Goal: Use online tool/utility

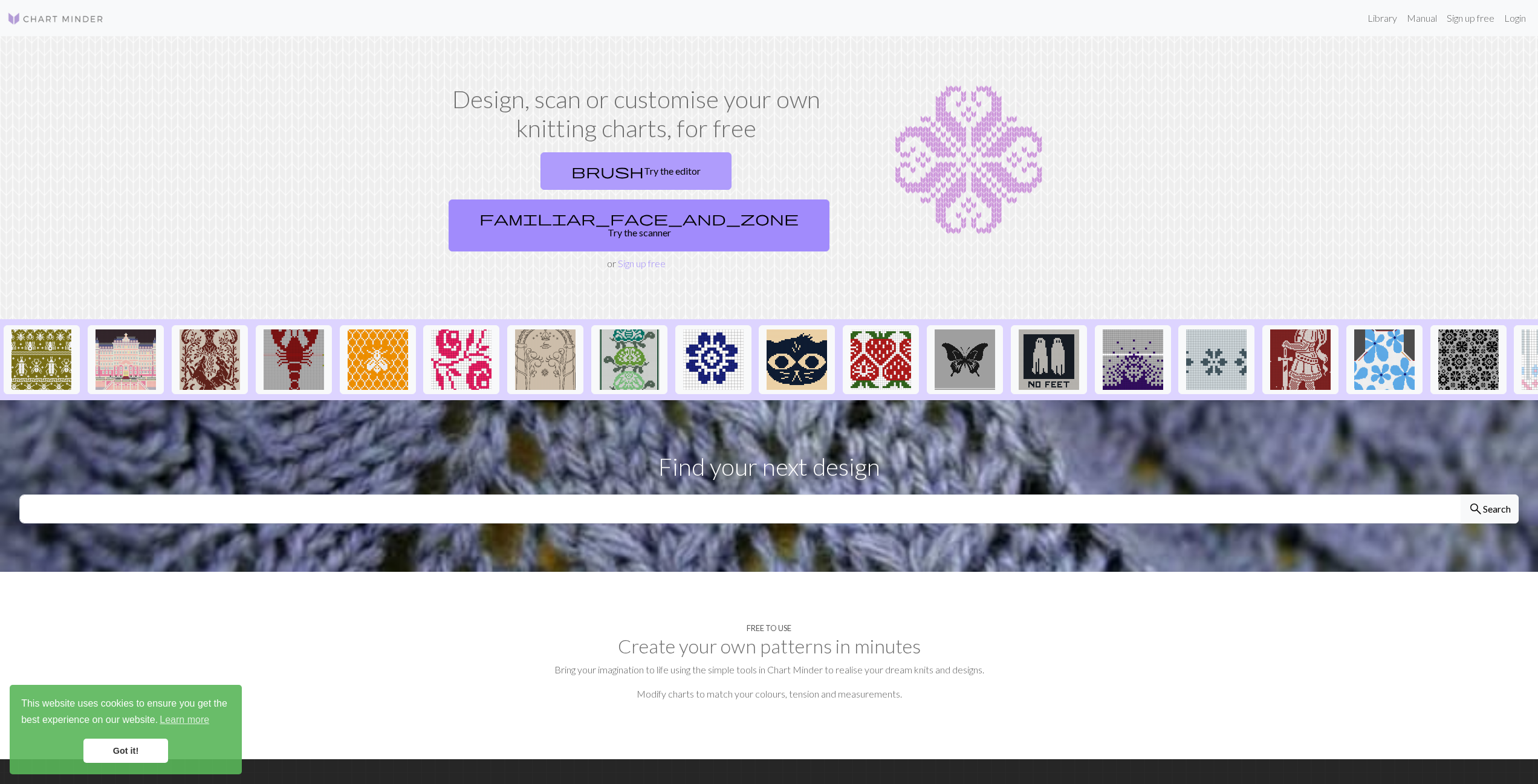
click at [540, 175] on link "brush Try the editor" at bounding box center [636, 171] width 191 height 38
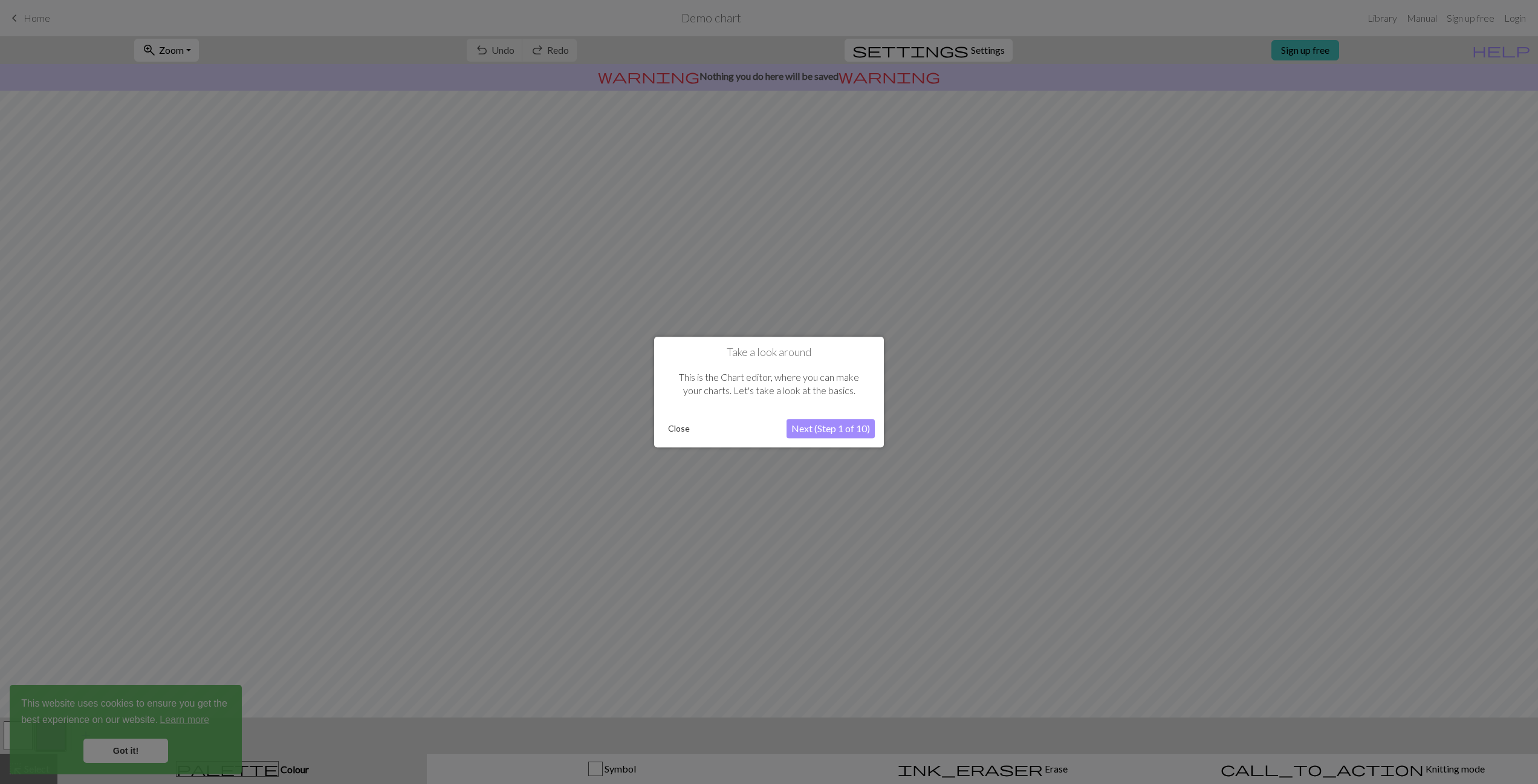
click at [817, 426] on button "Next (Step 1 of 10)" at bounding box center [830, 428] width 88 height 19
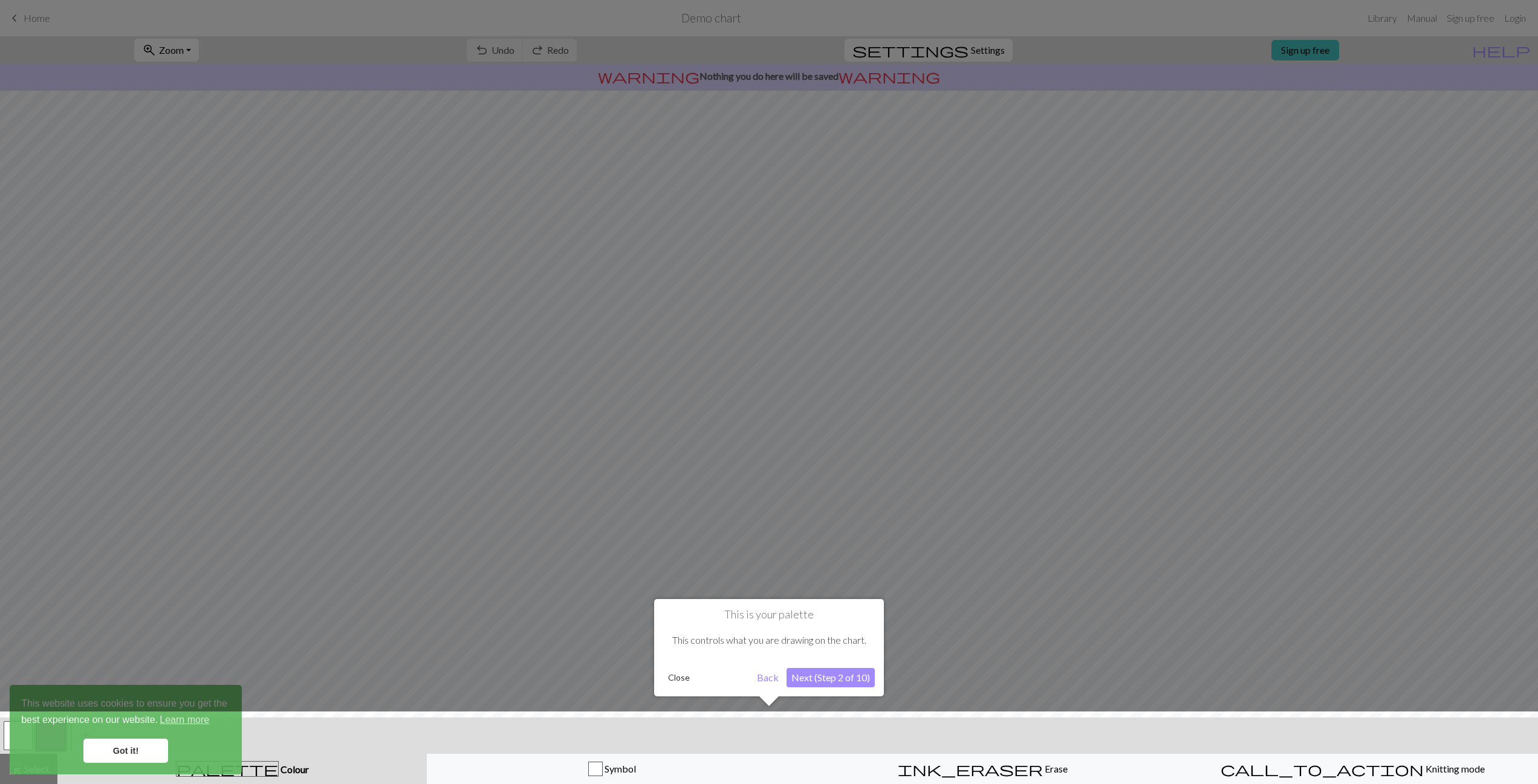
click at [848, 681] on button "Next (Step 2 of 10)" at bounding box center [830, 678] width 88 height 19
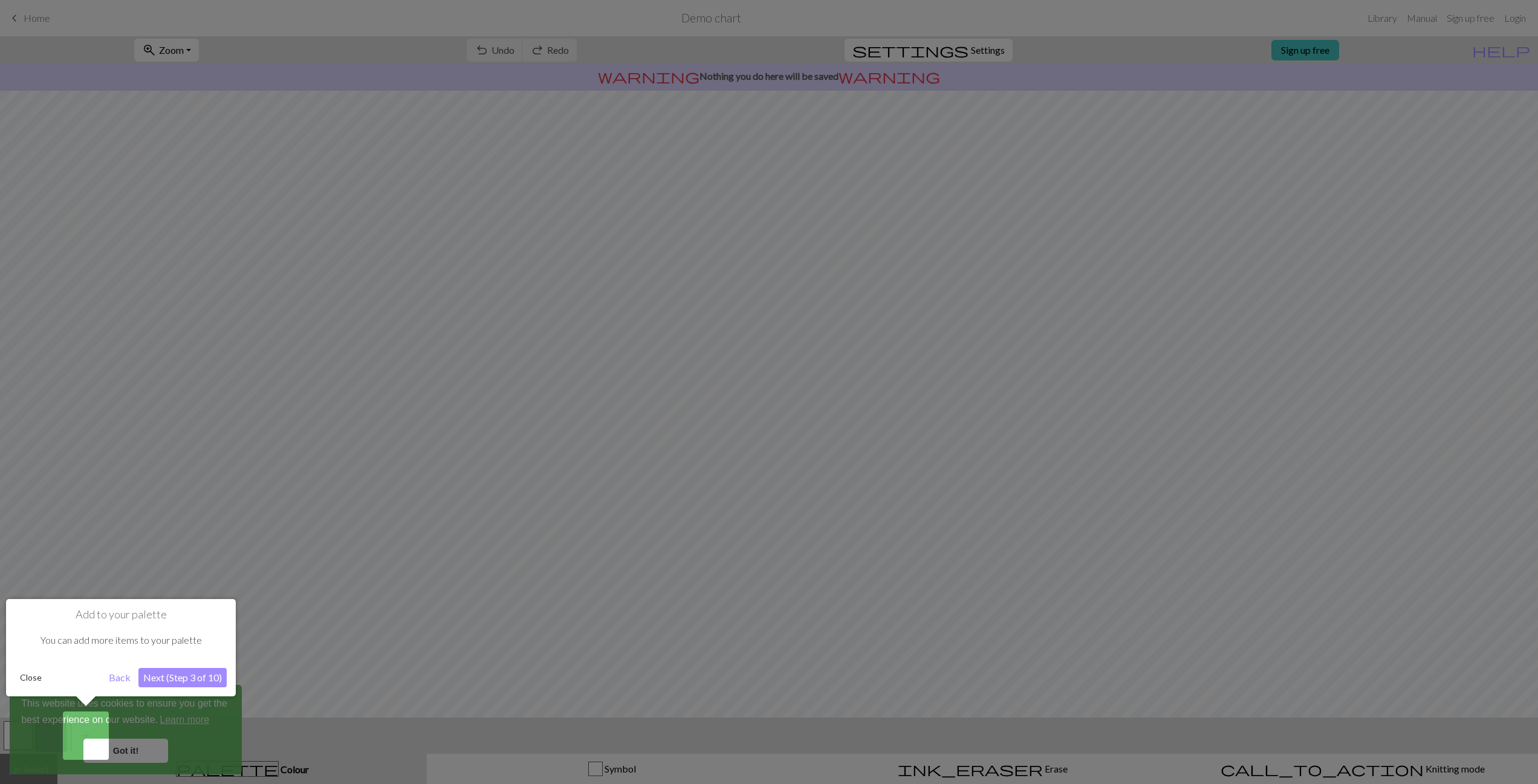
click at [35, 679] on button "Close" at bounding box center [31, 678] width 32 height 18
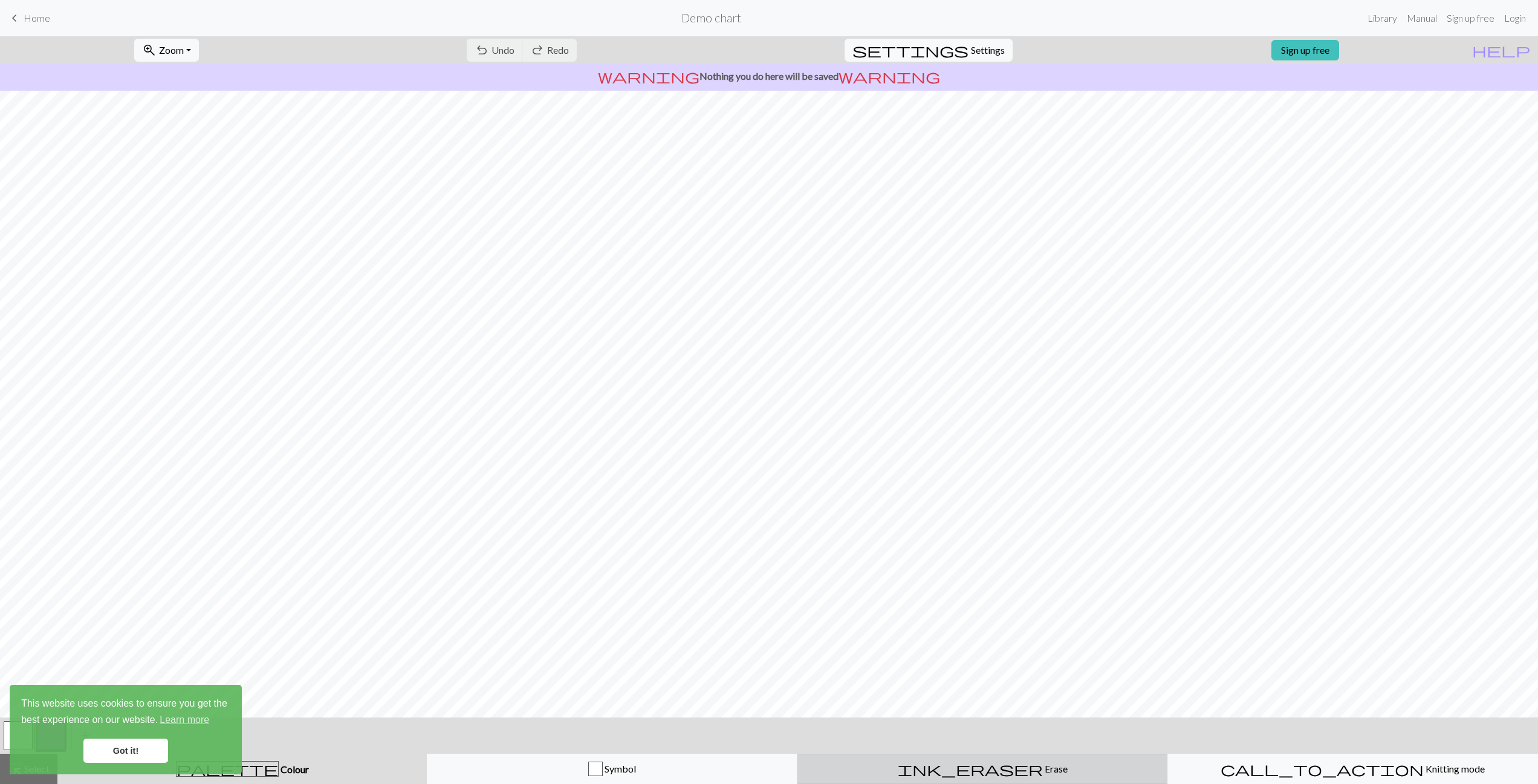
click at [966, 774] on span "ink_eraser" at bounding box center [970, 769] width 145 height 17
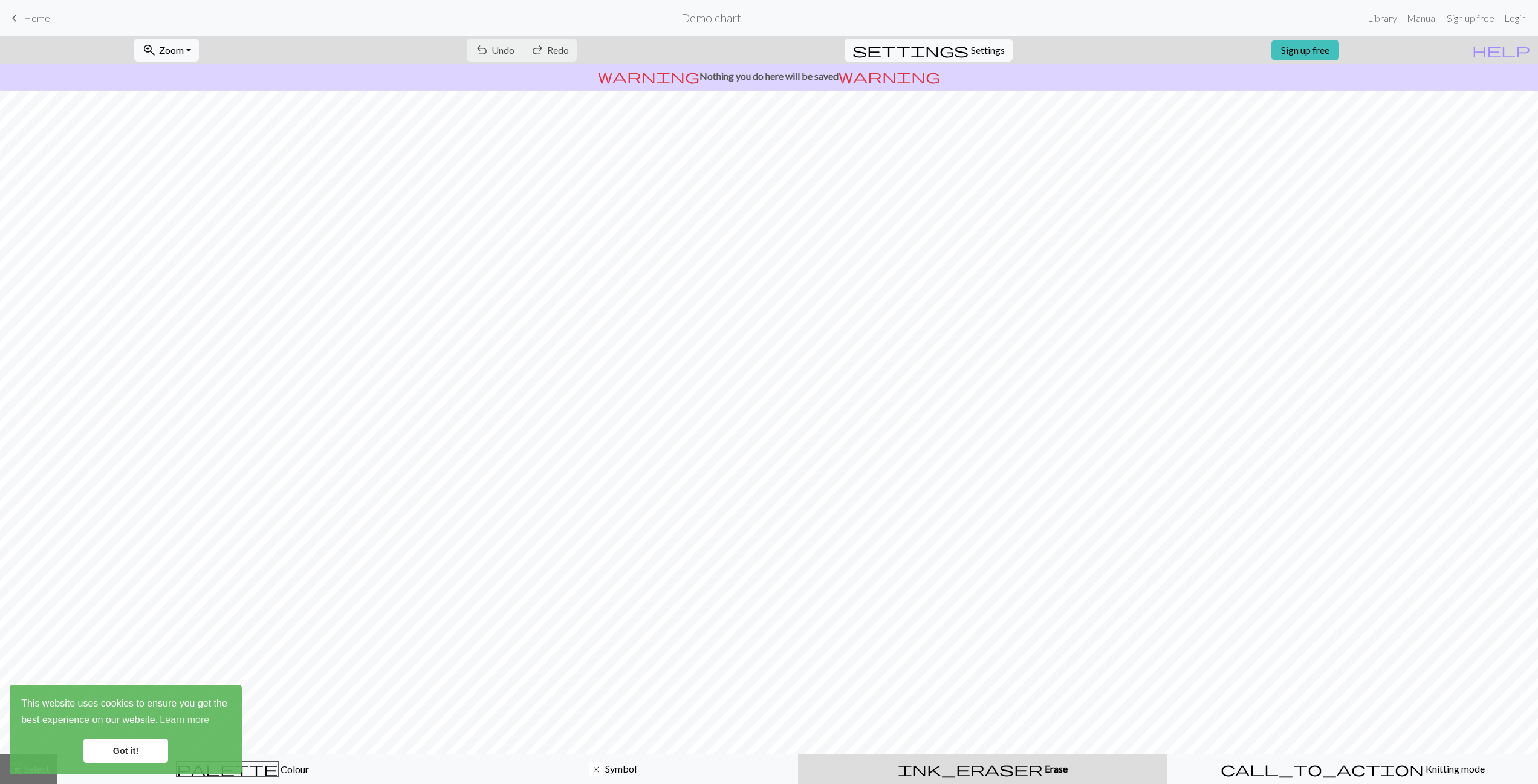
click at [966, 772] on span "ink_eraser" at bounding box center [970, 769] width 145 height 17
click at [514, 48] on span "Undo" at bounding box center [503, 50] width 23 height 12
click at [547, 48] on div "undo Undo Undo redo Redo Redo" at bounding box center [522, 50] width 128 height 28
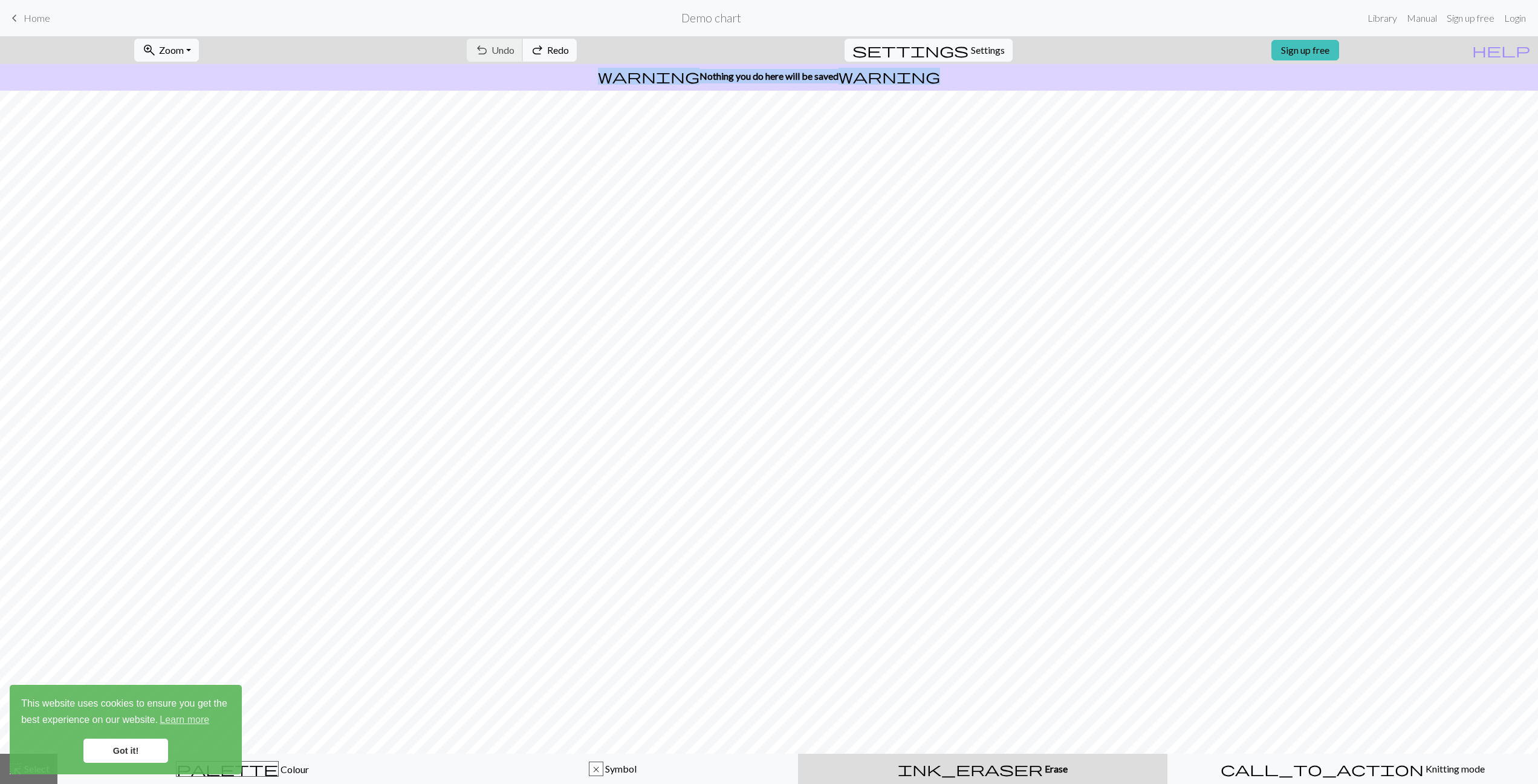
click at [547, 48] on div "undo Undo Undo redo Redo Redo" at bounding box center [522, 50] width 128 height 28
